Goal: Obtain resource: Obtain resource

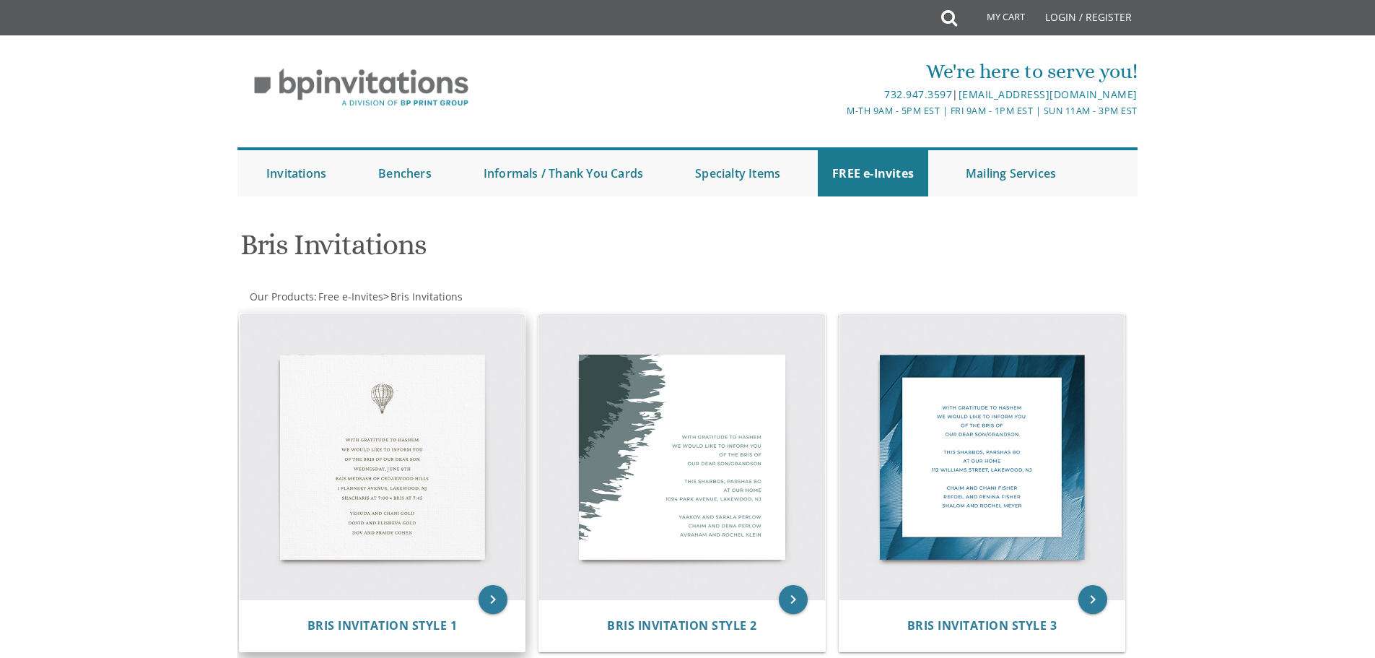
click at [368, 407] on img at bounding box center [383, 457] width 286 height 286
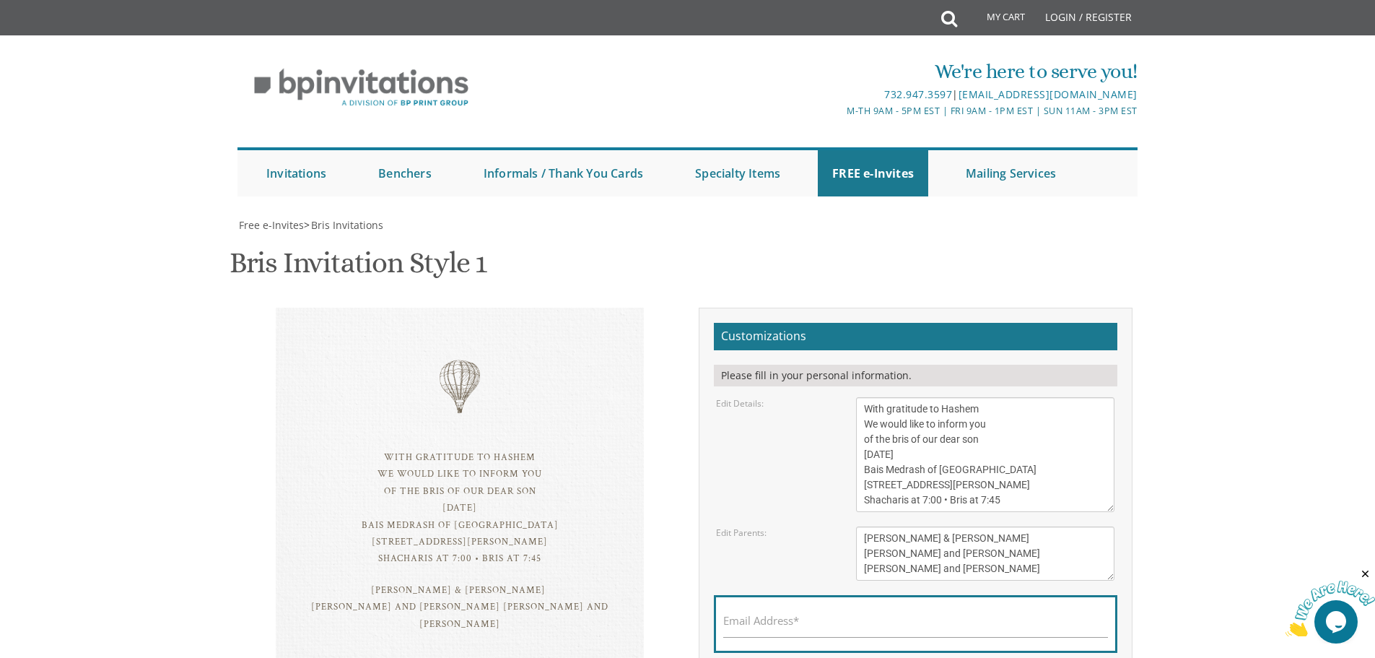
scroll to position [144, 0]
drag, startPoint x: 496, startPoint y: 343, endPoint x: 366, endPoint y: 386, distance: 137.0
click at [366, 449] on div "With gratitude to Hashem We would like to inform you of the bris of our dear so…" at bounding box center [460, 508] width 310 height 118
click at [360, 449] on div "With gratitude to Hashem We would like to inform you of the bris of our dear so…" at bounding box center [460, 508] width 310 height 118
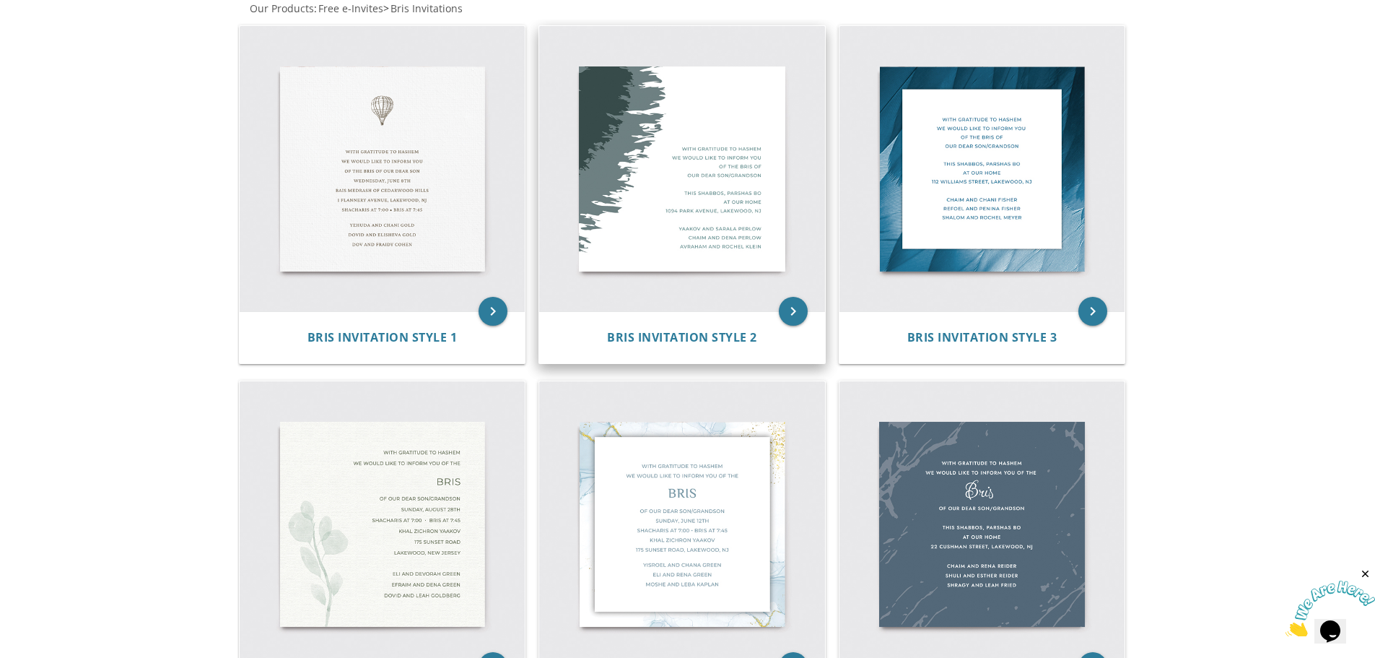
scroll to position [217, 0]
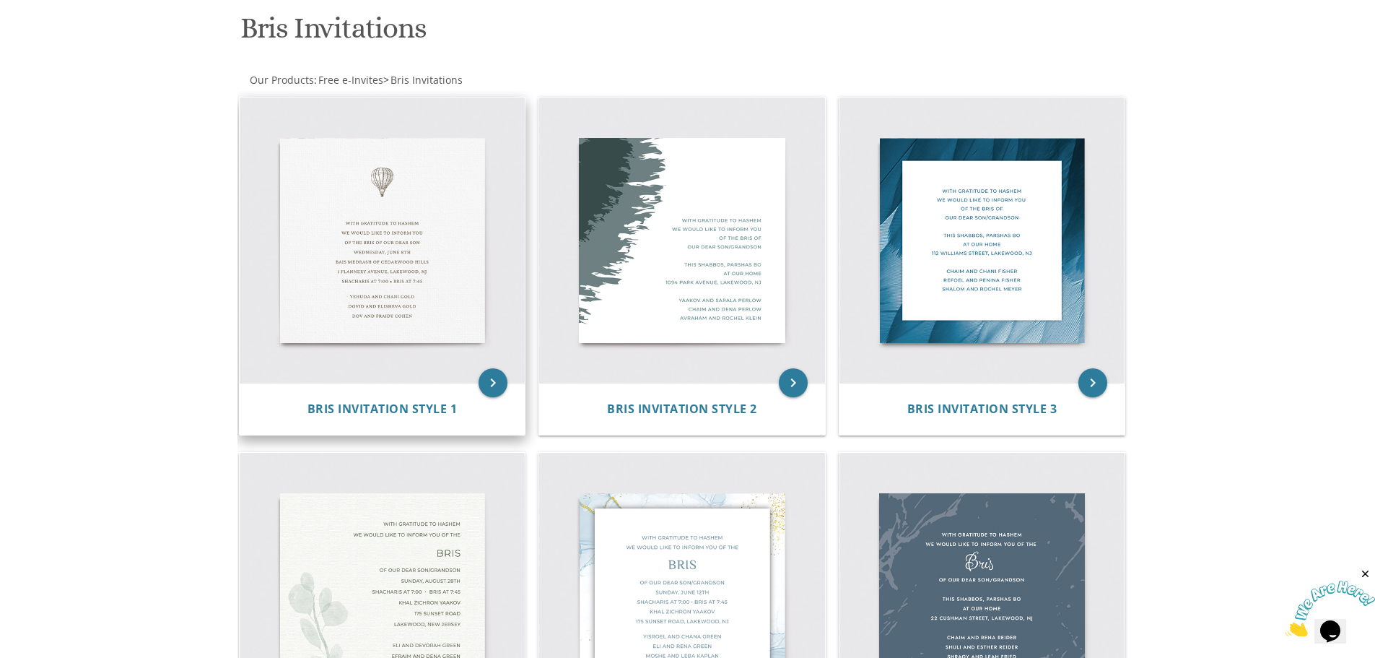
click at [338, 250] on img at bounding box center [383, 240] width 286 height 286
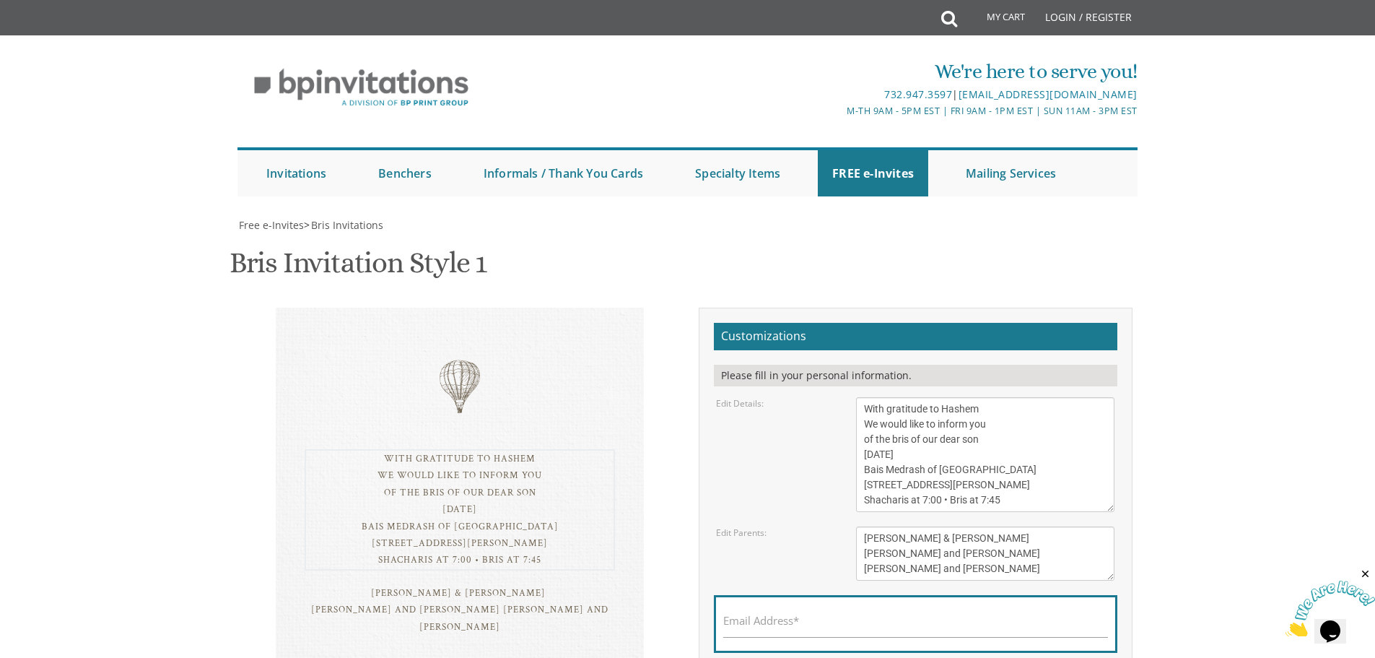
drag, startPoint x: 861, startPoint y: 403, endPoint x: 998, endPoint y: 441, distance: 141.7
click at [998, 441] on textarea "With gratitude to Hashem We would like to inform you of the bris of our dear so…" at bounding box center [985, 454] width 258 height 115
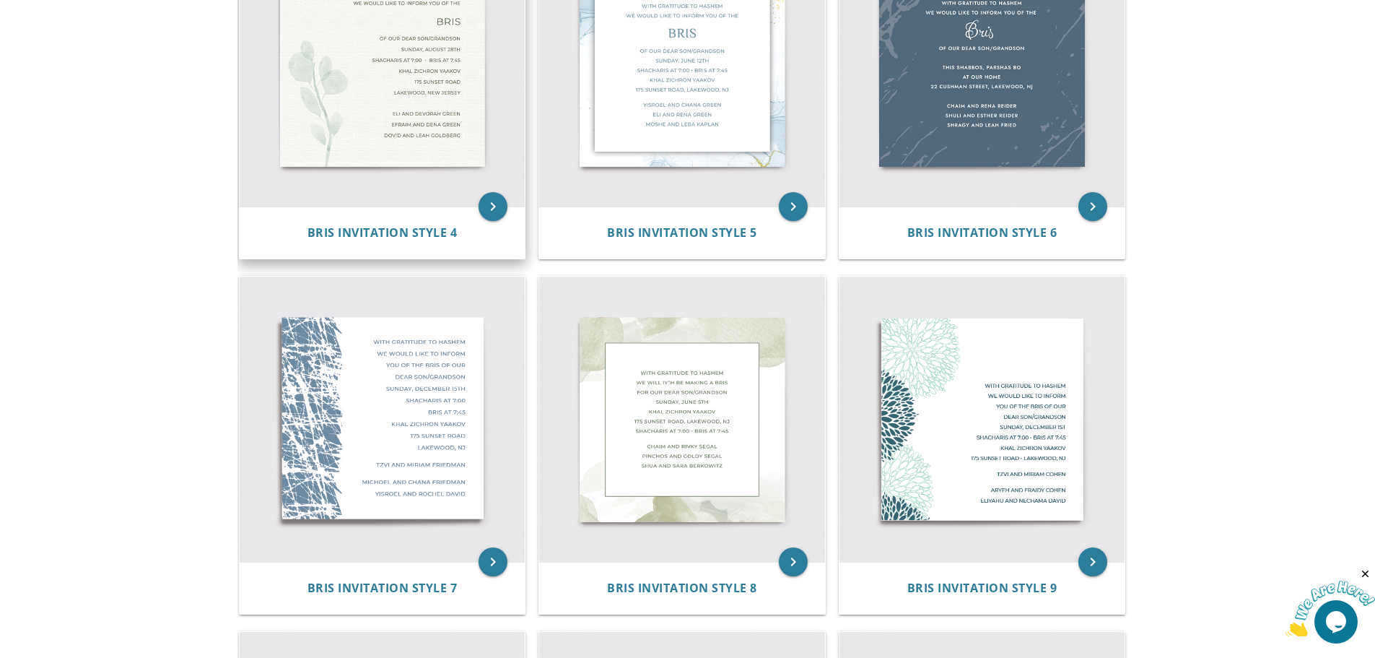
scroll to position [794, 0]
